Goal: Task Accomplishment & Management: Manage account settings

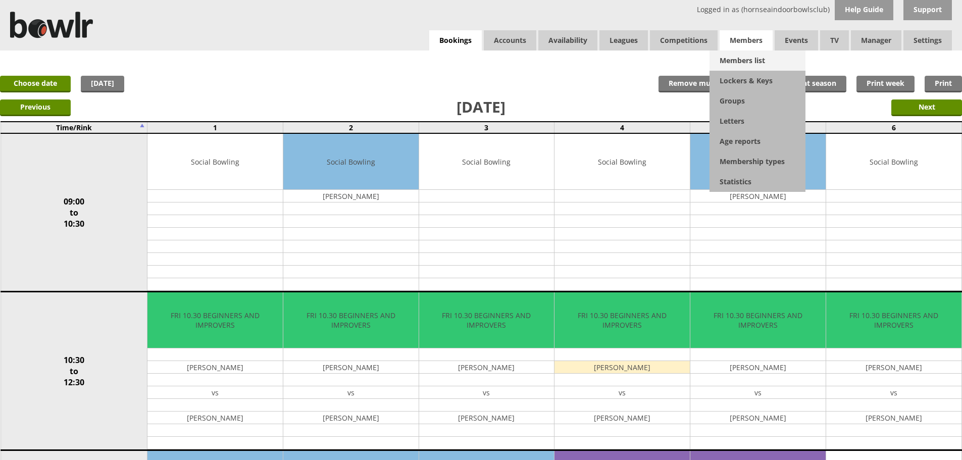
click at [753, 59] on link "Members list" at bounding box center [758, 61] width 96 height 20
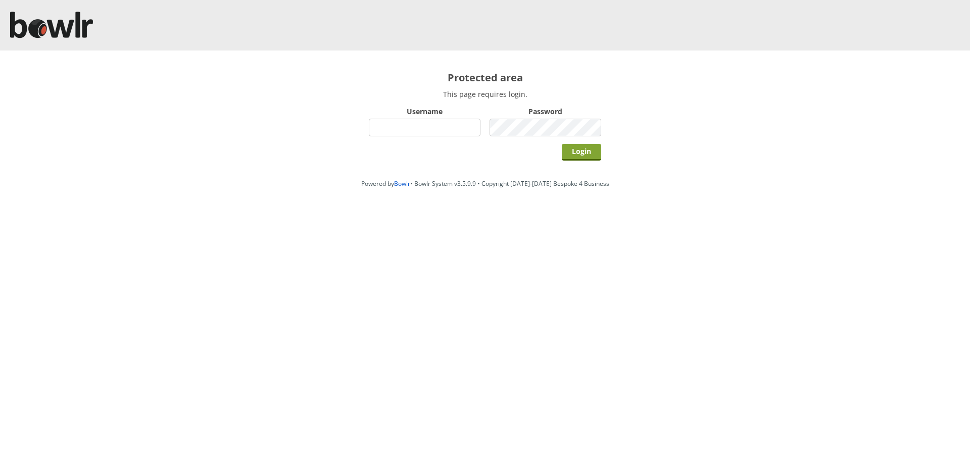
type input "hornseaindoorbowlsclub"
click at [573, 154] on input "Login" at bounding box center [581, 152] width 39 height 17
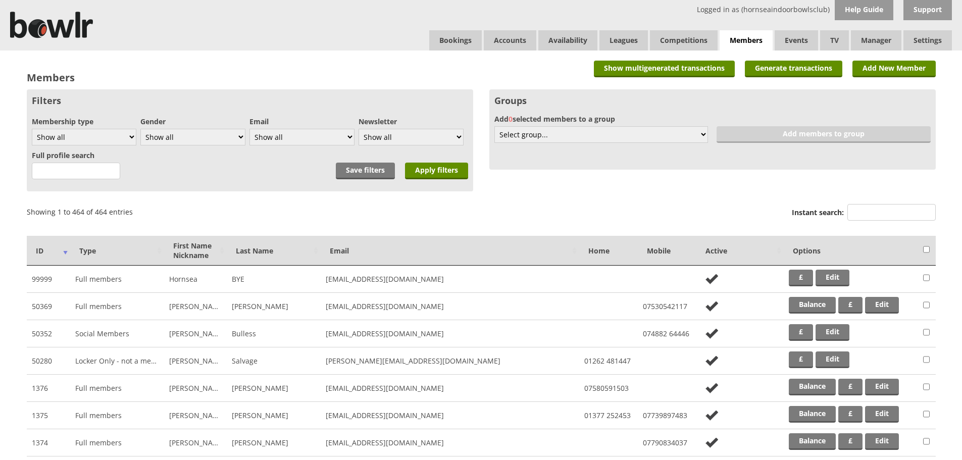
click at [860, 205] on input "Instant search:" at bounding box center [892, 212] width 88 height 17
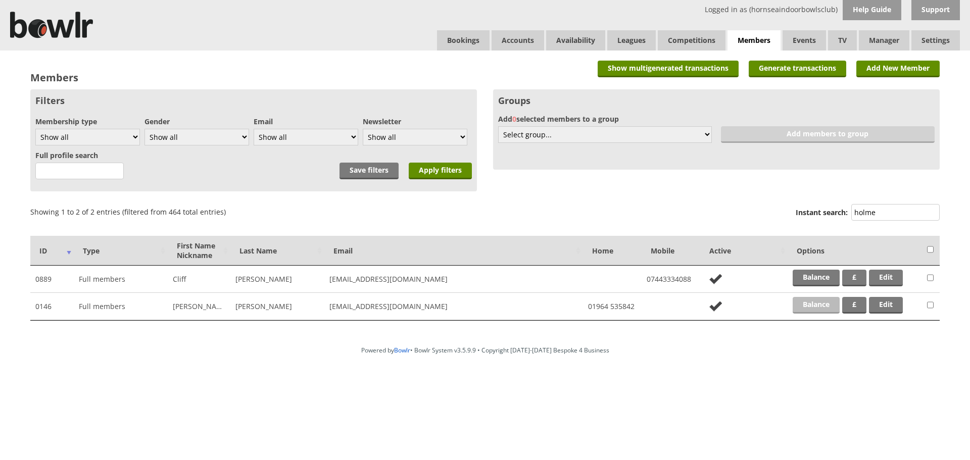
type input "holme"
click at [806, 313] on link "Balance" at bounding box center [816, 305] width 47 height 17
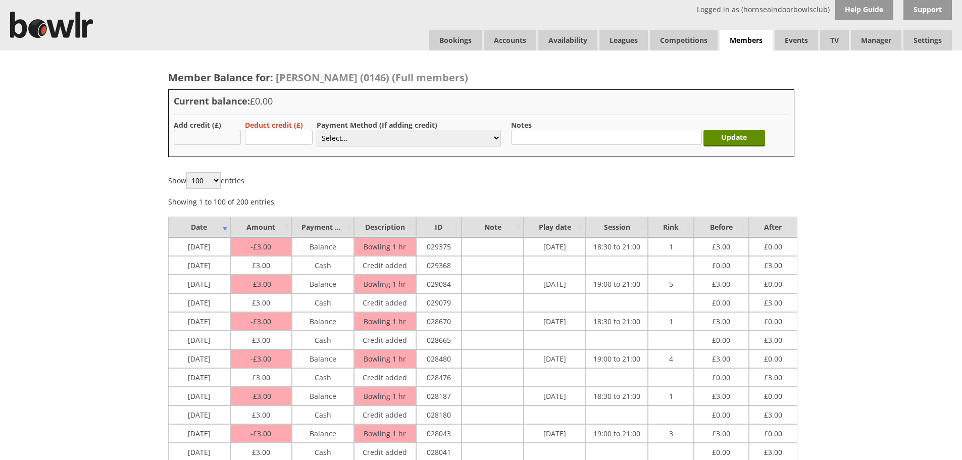
click at [210, 130] on input "text" at bounding box center [208, 137] width 68 height 15
type input "3.00"
drag, startPoint x: 338, startPoint y: 137, endPoint x: 338, endPoint y: 145, distance: 8.1
click at [338, 137] on select "Select... Cash Card Cheque Bank Transfer Other Member Card Gift Voucher Balance" at bounding box center [409, 138] width 184 height 17
select select "1"
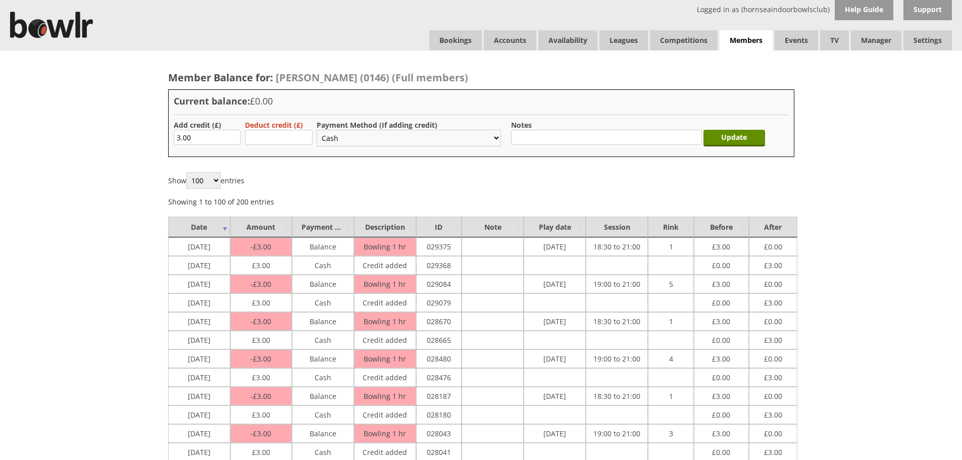
click at [317, 130] on select "Select... Cash Card Cheque Bank Transfer Other Member Card Gift Voucher Balance" at bounding box center [409, 138] width 184 height 17
click at [746, 129] on div "Update" at bounding box center [737, 135] width 62 height 31
click at [729, 128] on div "Update" at bounding box center [737, 135] width 62 height 31
click at [729, 130] on input "Update" at bounding box center [735, 138] width 62 height 17
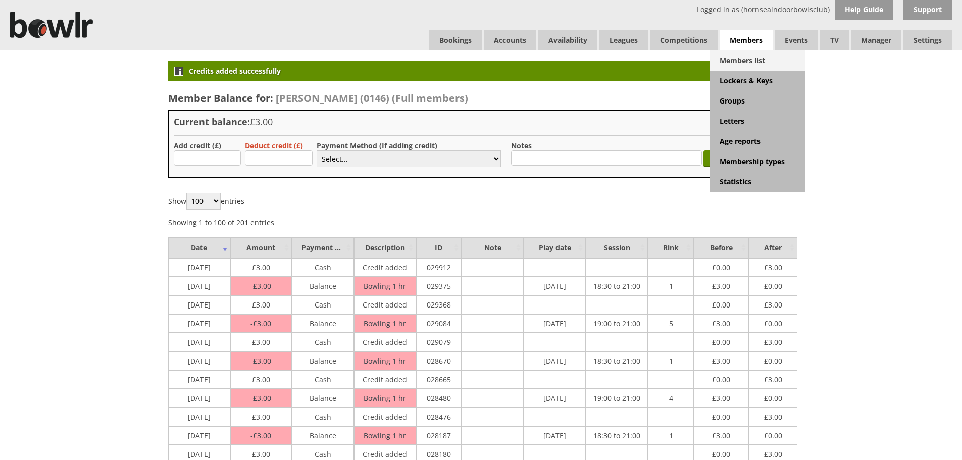
click at [737, 58] on link "Members list" at bounding box center [758, 61] width 96 height 20
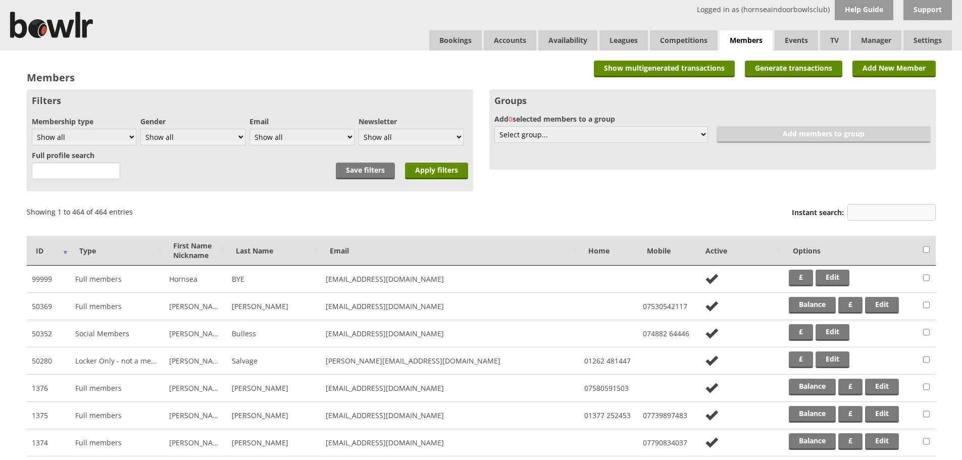
click at [867, 217] on input "Instant search:" at bounding box center [892, 212] width 88 height 17
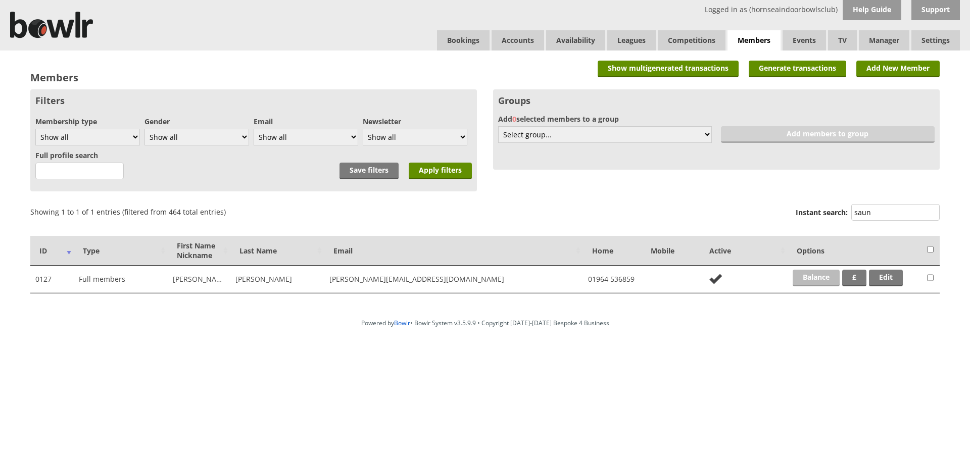
type input "saun"
click at [806, 283] on link "Balance" at bounding box center [816, 278] width 47 height 17
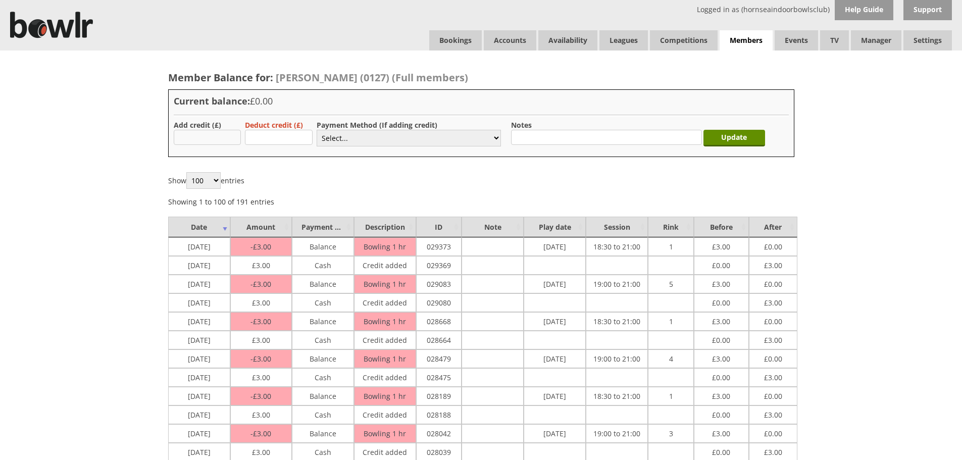
drag, startPoint x: 224, startPoint y: 131, endPoint x: 224, endPoint y: 137, distance: 5.6
click at [224, 131] on input "text" at bounding box center [208, 137] width 68 height 15
type input "3.00"
click at [338, 140] on select "Select... Cash Card Cheque Bank Transfer Other Member Card Gift Voucher Balance" at bounding box center [409, 138] width 184 height 17
select select "1"
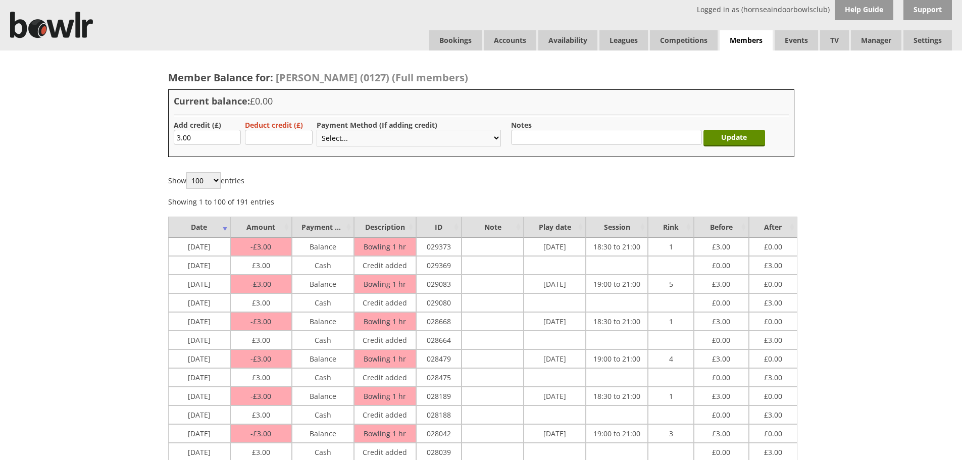
click at [317, 130] on select "Select... Cash Card Cheque Bank Transfer Other Member Card Gift Voucher Balance" at bounding box center [409, 138] width 184 height 17
click at [724, 136] on input "Update" at bounding box center [735, 138] width 62 height 17
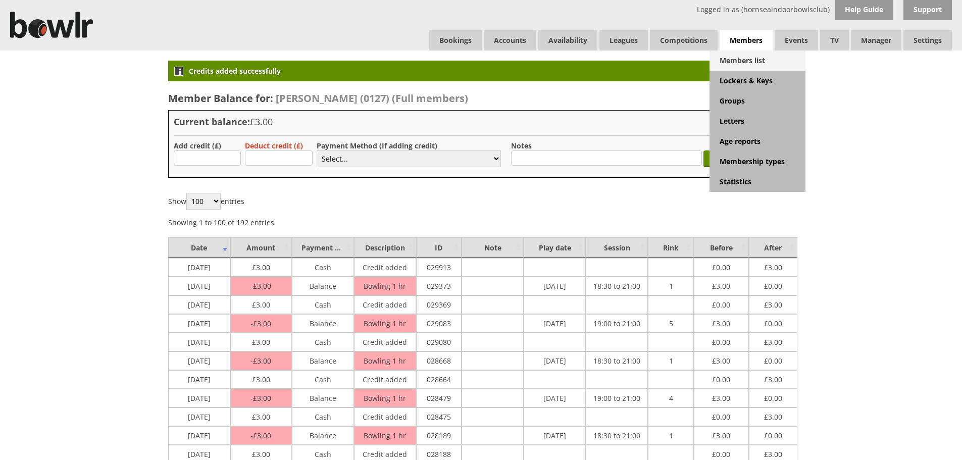
click at [740, 58] on link "Members list" at bounding box center [758, 61] width 96 height 20
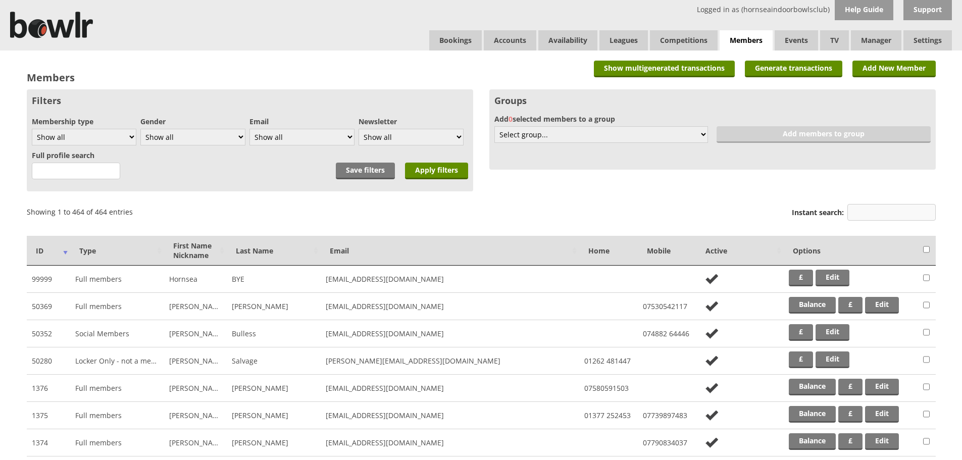
click at [874, 217] on input "Instant search:" at bounding box center [892, 212] width 88 height 17
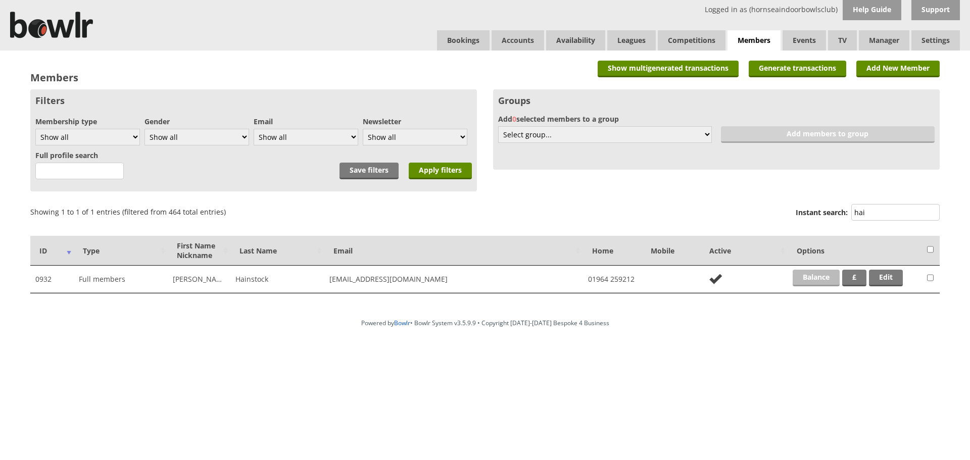
type input "hai"
click at [821, 276] on link "Balance" at bounding box center [816, 278] width 47 height 17
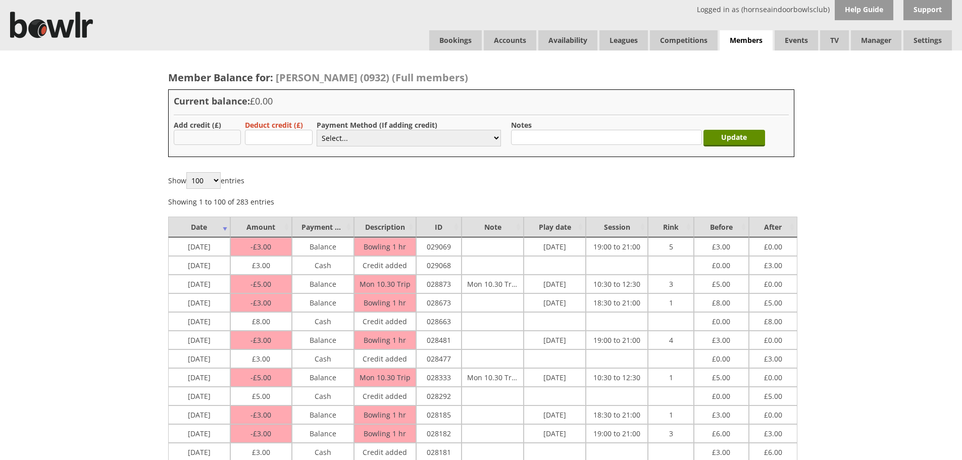
click at [196, 134] on input "text" at bounding box center [208, 137] width 68 height 15
type input "3.00"
click at [337, 138] on select "Select... Cash Card Cheque Bank Transfer Other Member Card Gift Voucher Balance" at bounding box center [409, 138] width 184 height 17
select select "1"
click at [317, 130] on select "Select... Cash Card Cheque Bank Transfer Other Member Card Gift Voucher Balance" at bounding box center [409, 138] width 184 height 17
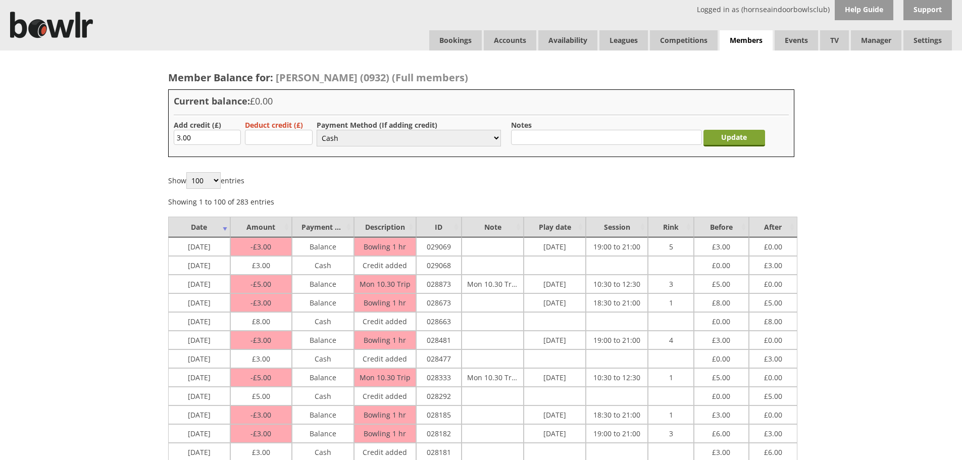
click at [737, 142] on input "Update" at bounding box center [735, 138] width 62 height 17
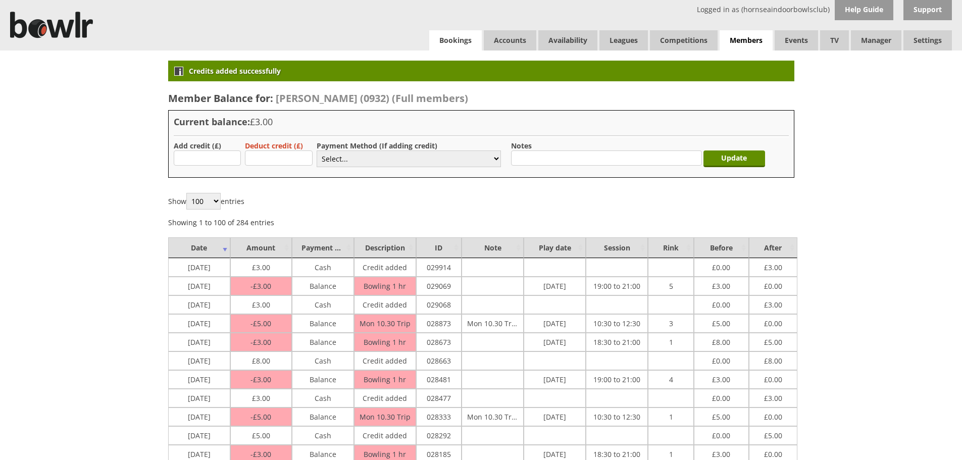
click at [447, 45] on link "Bookings" at bounding box center [455, 40] width 53 height 20
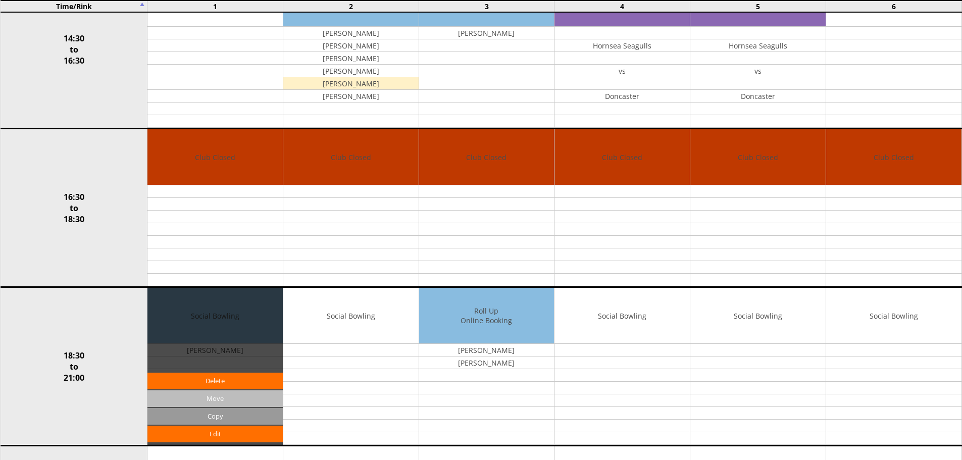
scroll to position [657, 0]
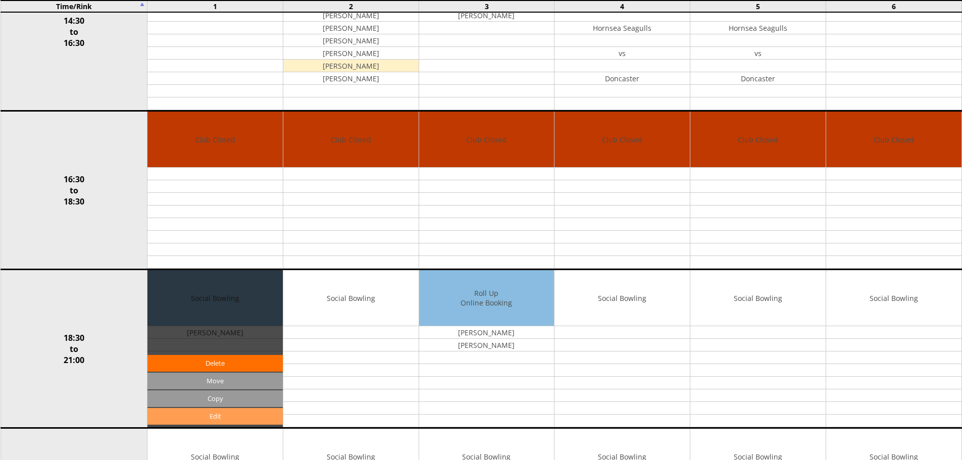
drag, startPoint x: 238, startPoint y: 405, endPoint x: 234, endPoint y: 413, distance: 9.3
click at [234, 413] on div "Edit Move Copy Delete" at bounding box center [214, 348] width 135 height 157
click at [234, 413] on link "Edit" at bounding box center [214, 416] width 135 height 17
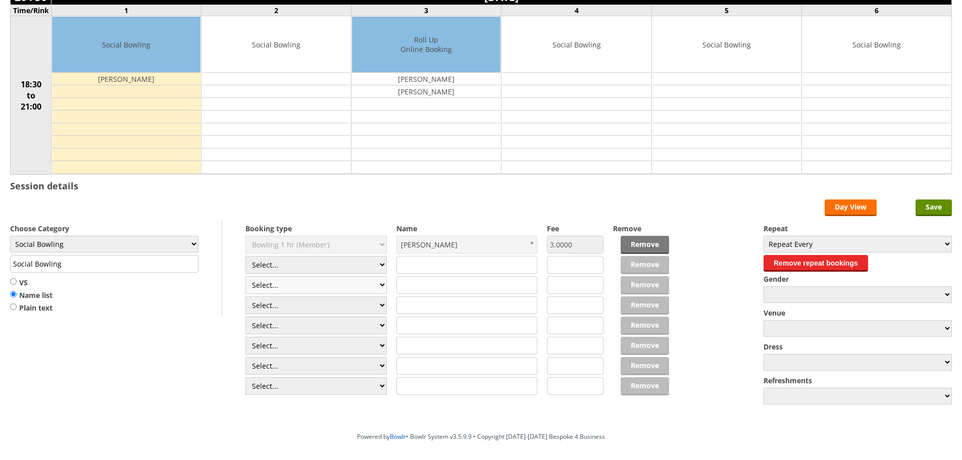
scroll to position [101, 0]
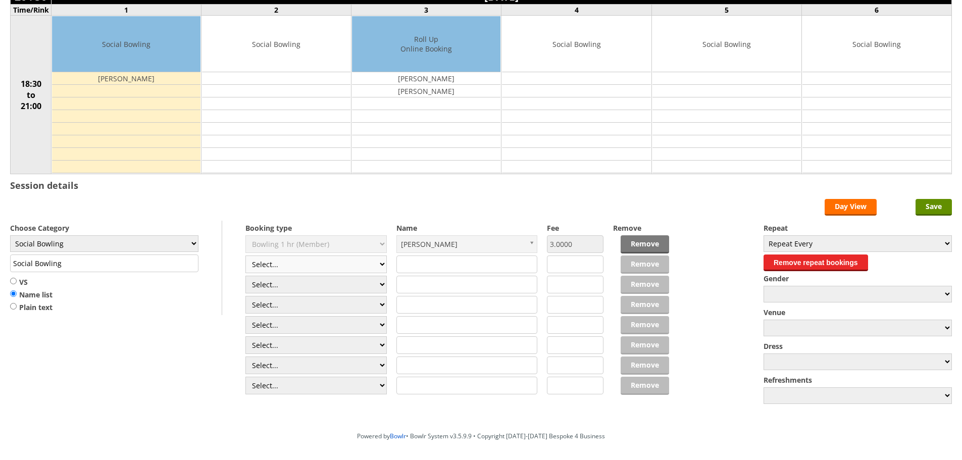
click at [294, 261] on select "Select... Club Competition (Member) Club Competition (Visitor) National (Member…" at bounding box center [315, 265] width 141 height 18
select select "1_54"
click at [245, 256] on select "Select... Club Competition (Member) Club Competition (Visitor) National (Member…" at bounding box center [315, 265] width 141 height 18
type input "3.0000"
drag, startPoint x: 300, startPoint y: 284, endPoint x: 296, endPoint y: 291, distance: 8.2
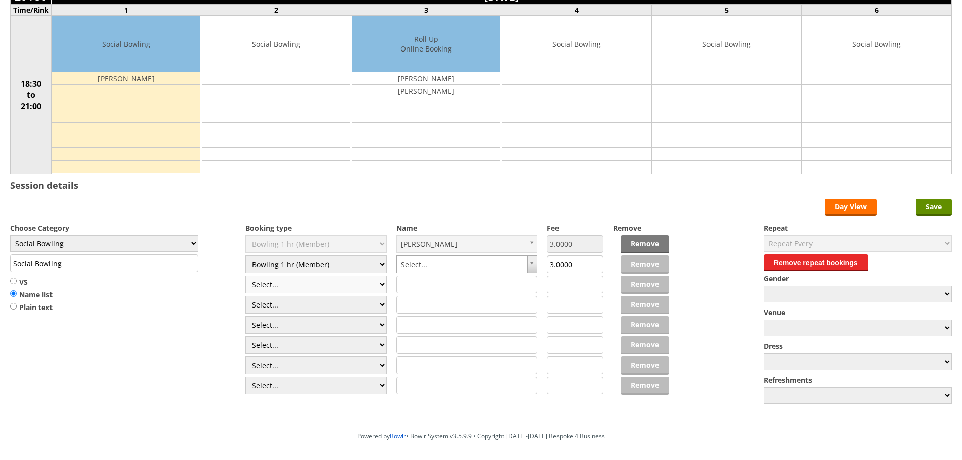
click at [300, 284] on select "Select... Club Competition (Member) Club Competition (Visitor) National (Member…" at bounding box center [315, 285] width 141 height 18
select select "1_54"
click at [245, 276] on select "Select... Club Competition (Member) Club Competition (Visitor) National (Member…" at bounding box center [315, 285] width 141 height 18
type input "3.0000"
click at [302, 298] on select "Select... Club Competition (Member) Club Competition (Visitor) National (Member…" at bounding box center [315, 305] width 141 height 18
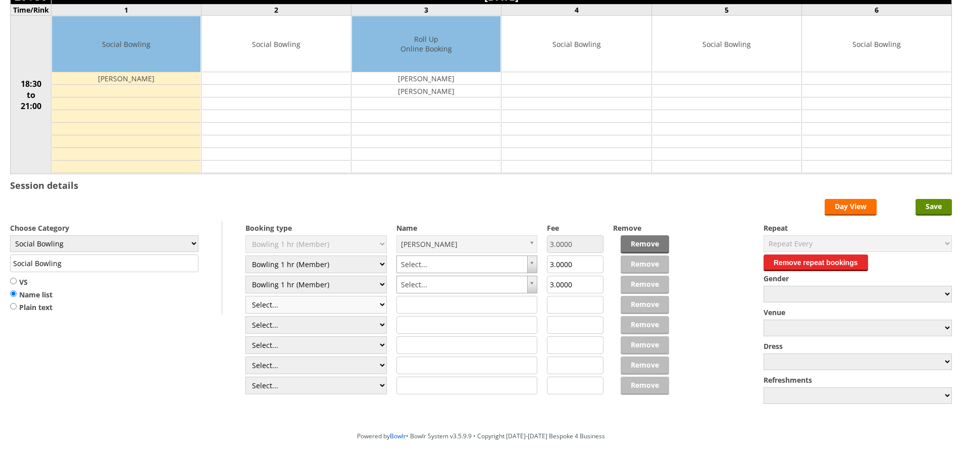
select select "1_54"
click at [245, 296] on select "Select... Club Competition (Member) Club Competition (Visitor) National (Member…" at bounding box center [315, 305] width 141 height 18
type input "3.0000"
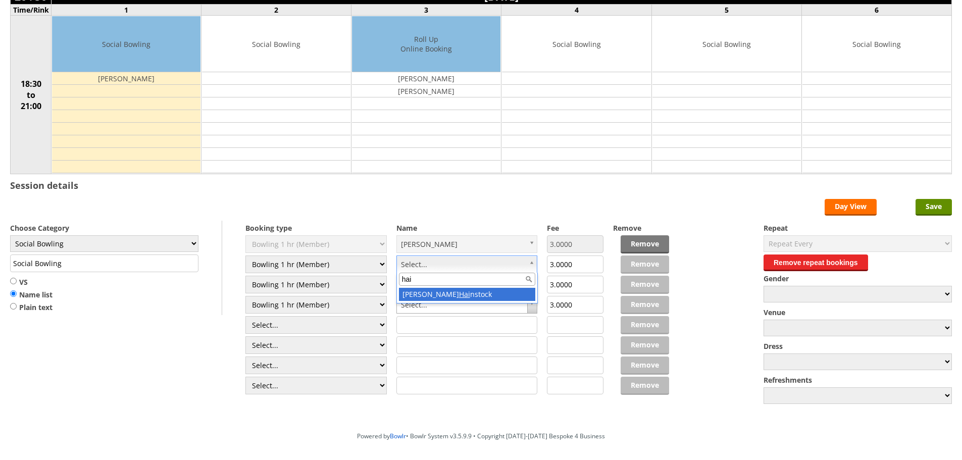
type input "hai"
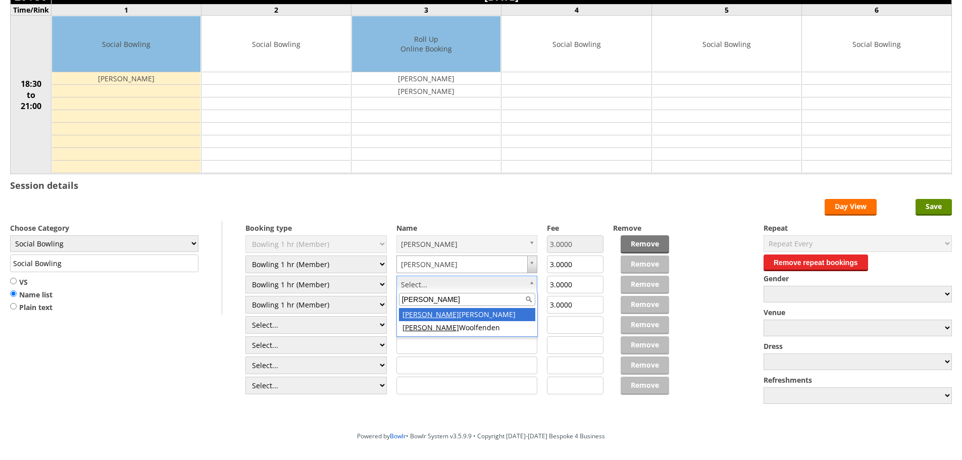
type input "gerry"
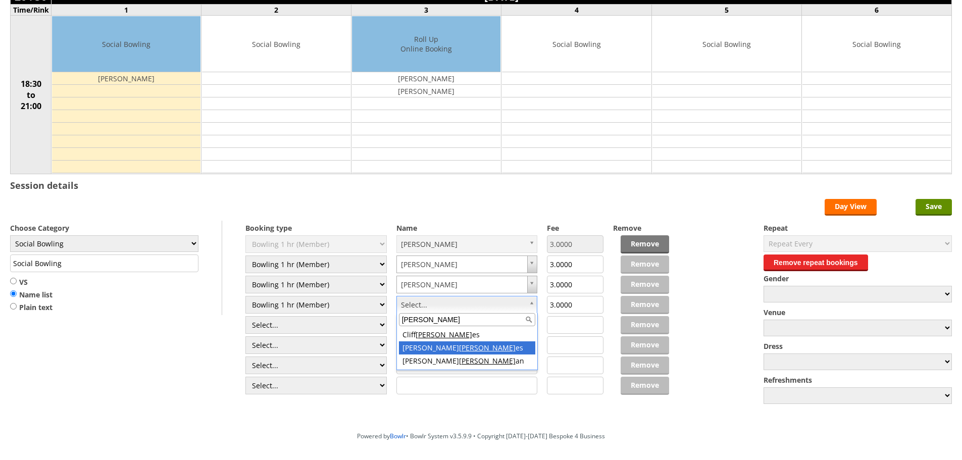
type input "holm"
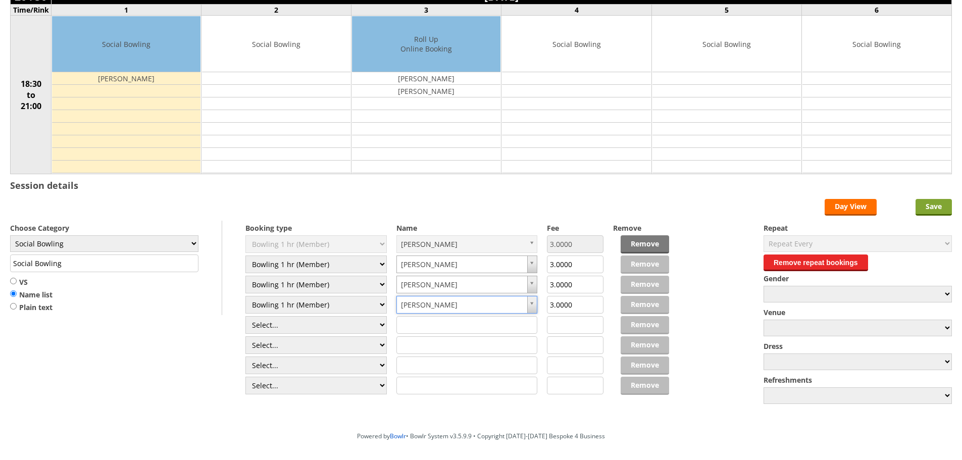
click at [931, 205] on input "Save" at bounding box center [934, 207] width 36 height 17
